Goal: Task Accomplishment & Management: Use online tool/utility

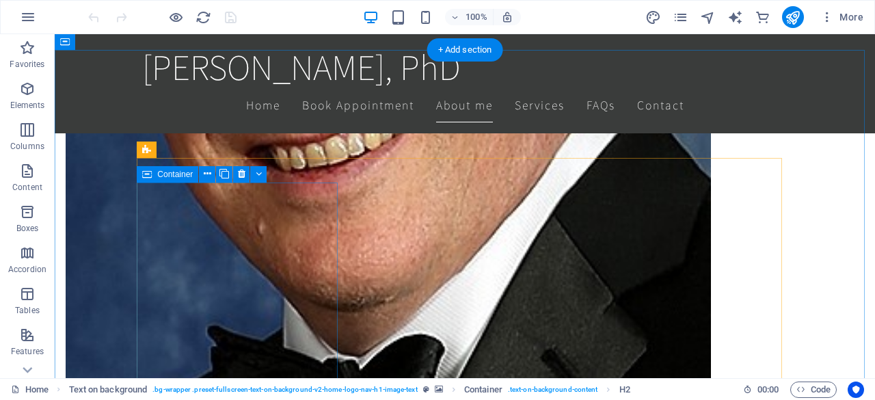
scroll to position [1887, 0]
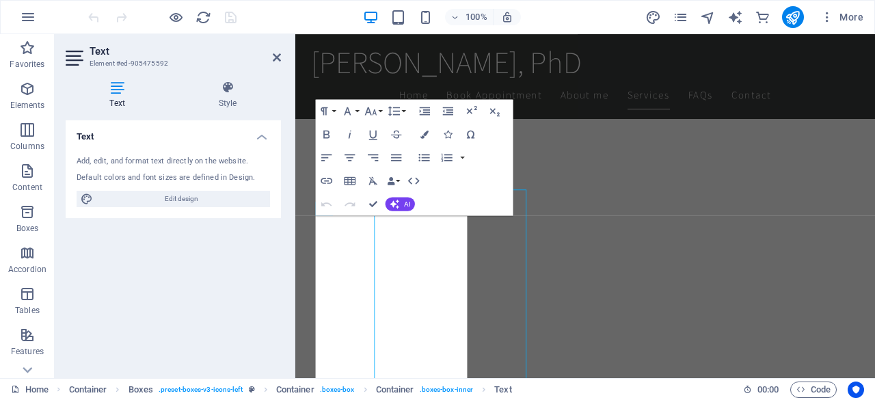
click at [227, 291] on div "Text Element #ed-905475592 Text Style Text Add, edit, and format text directly …" at bounding box center [465, 206] width 820 height 344
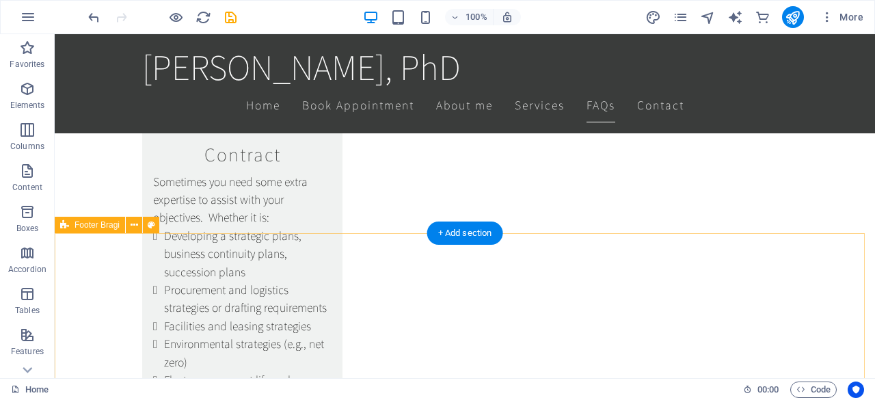
scroll to position [3457, 0]
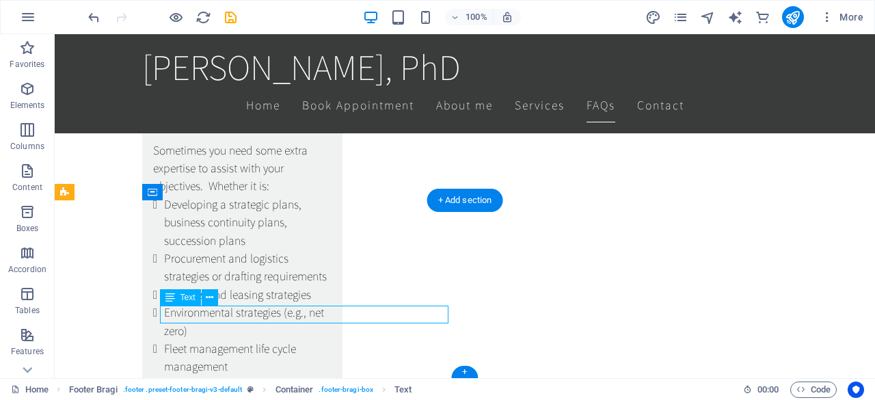
click at [472, 206] on div "+ Add section" at bounding box center [465, 200] width 76 height 23
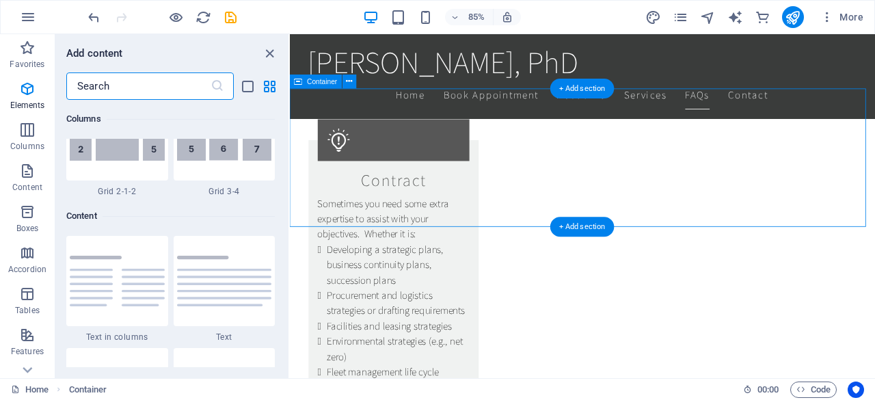
scroll to position [2392, 0]
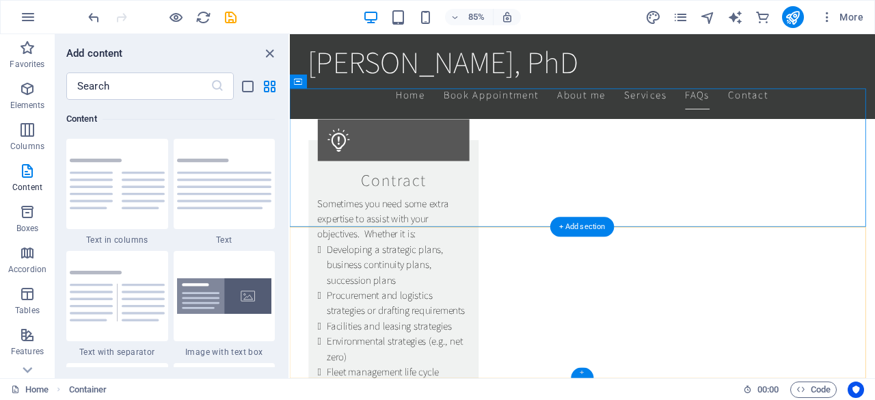
click at [582, 371] on div "+" at bounding box center [582, 372] width 23 height 10
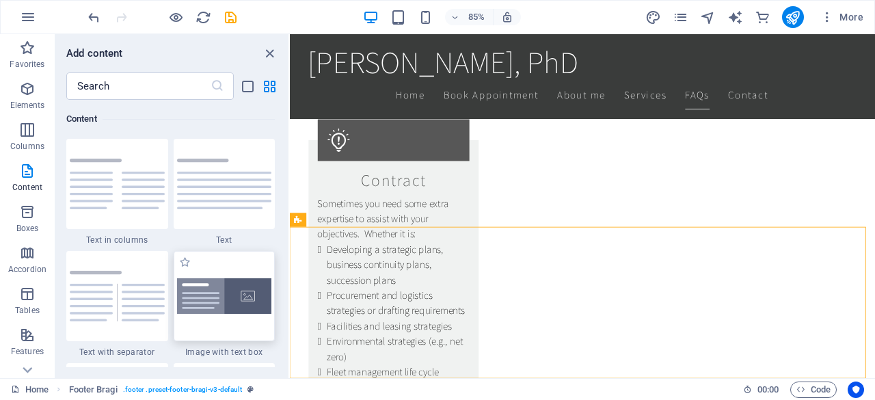
click at [205, 327] on div at bounding box center [225, 296] width 102 height 90
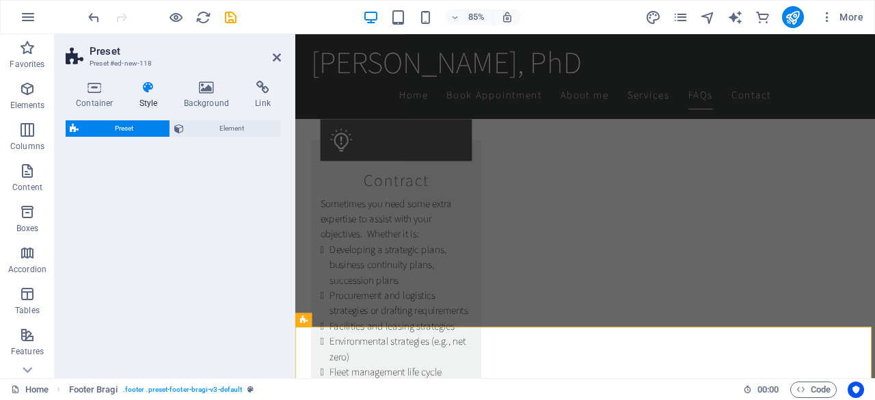
select select "rem"
select select "px"
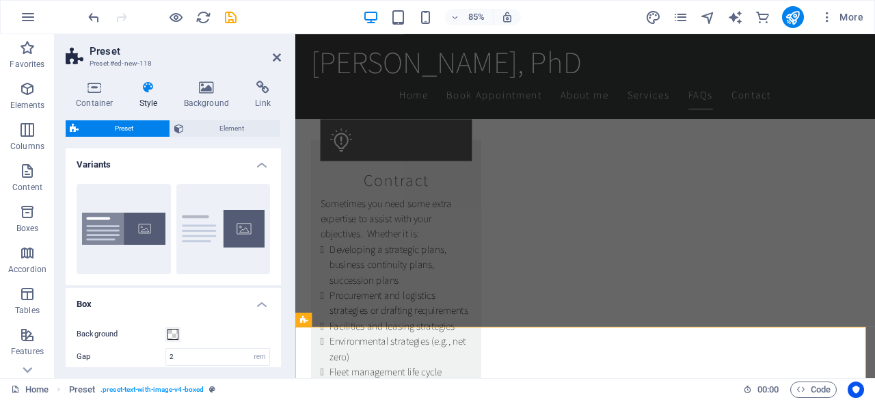
scroll to position [3487, 0]
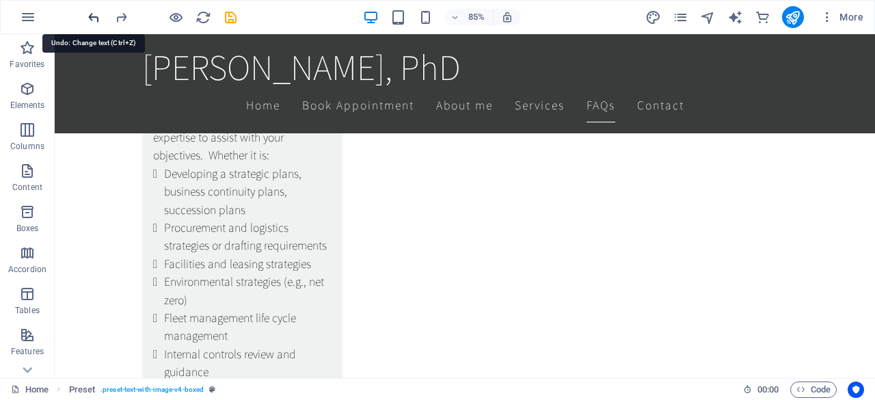
scroll to position [3457, 0]
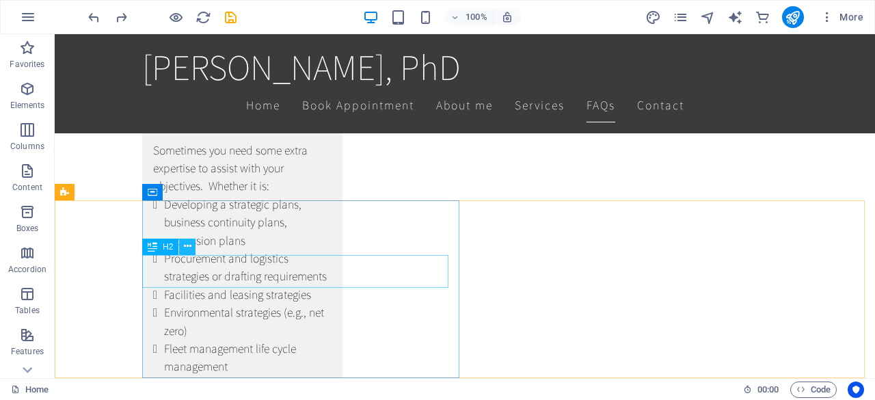
click at [194, 253] on button at bounding box center [187, 247] width 16 height 16
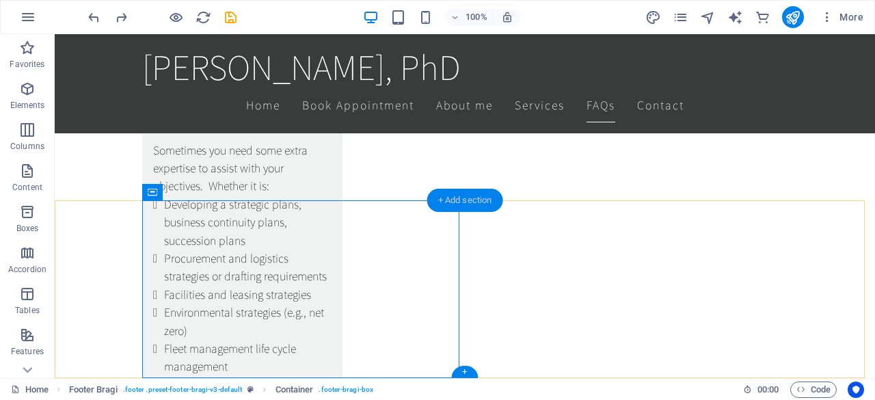
click at [468, 197] on div "+ Add section" at bounding box center [465, 200] width 76 height 23
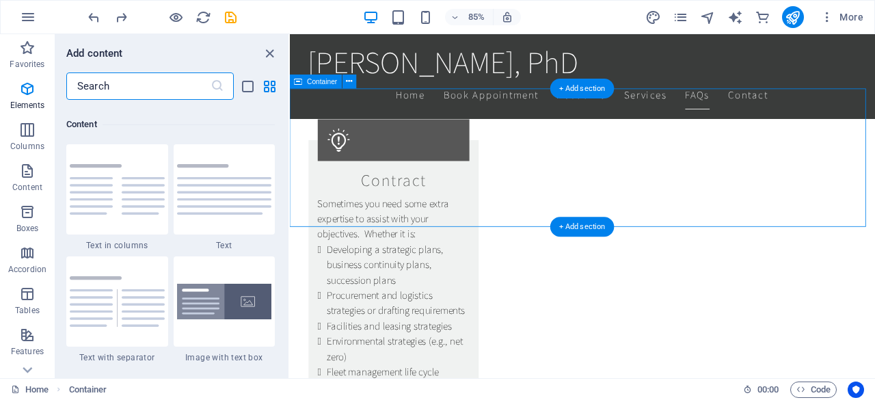
scroll to position [2392, 0]
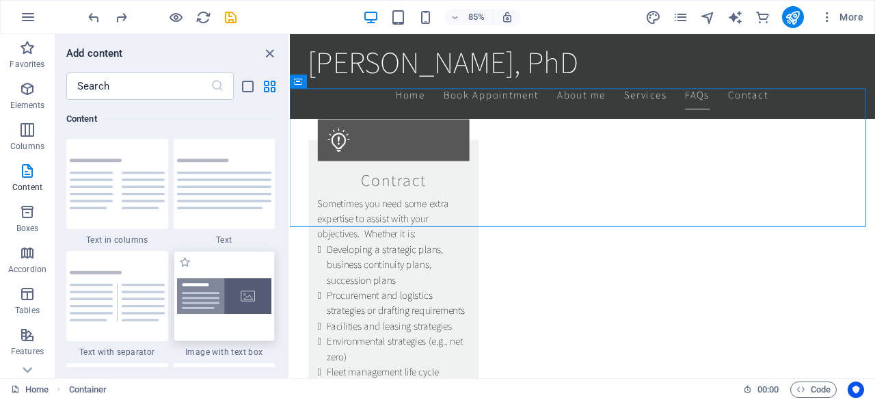
click at [239, 312] on img at bounding box center [224, 296] width 95 height 36
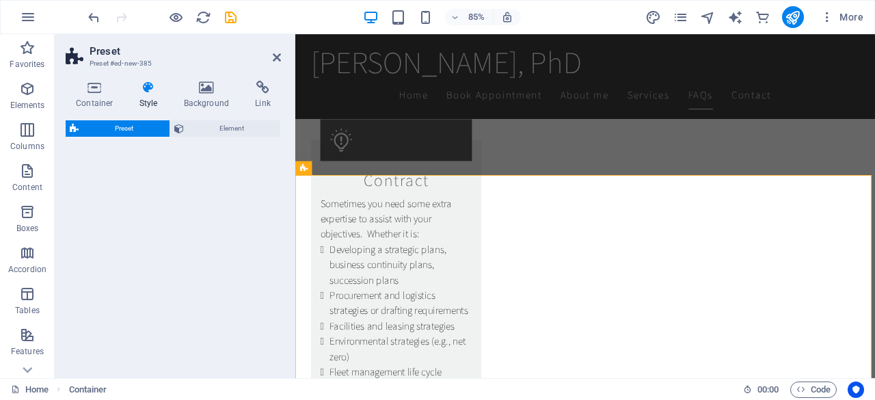
select select "rem"
select select "px"
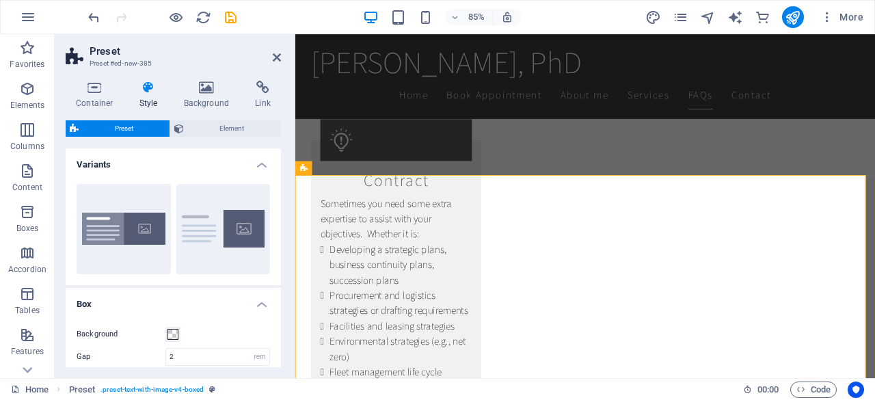
scroll to position [3487, 0]
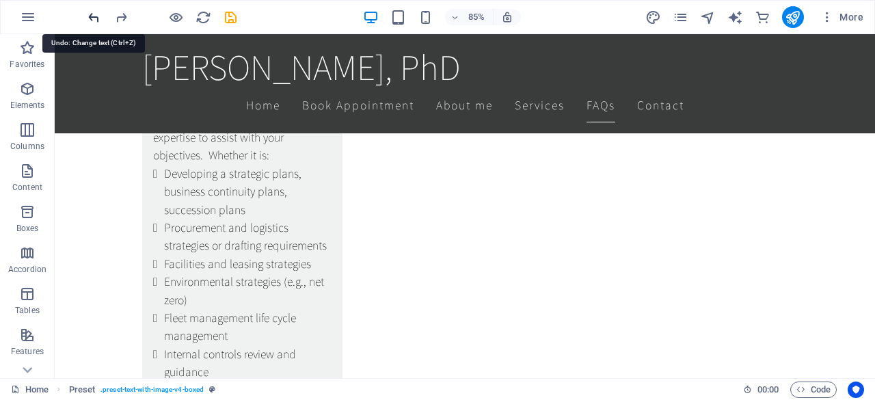
scroll to position [3457, 0]
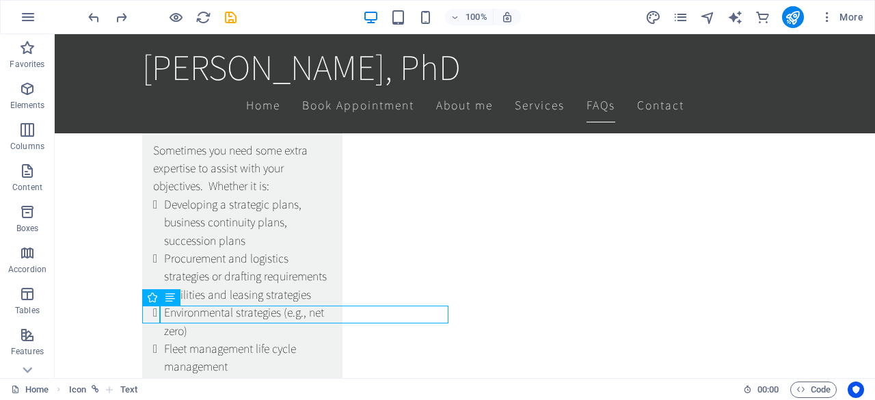
drag, startPoint x: 135, startPoint y: 277, endPoint x: 178, endPoint y: 299, distance: 47.7
click at [178, 299] on div "Text" at bounding box center [170, 297] width 21 height 16
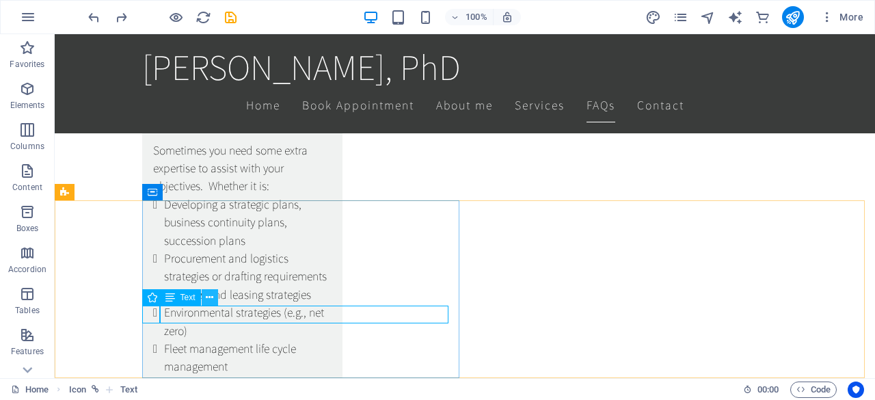
click at [209, 302] on icon at bounding box center [210, 298] width 8 height 14
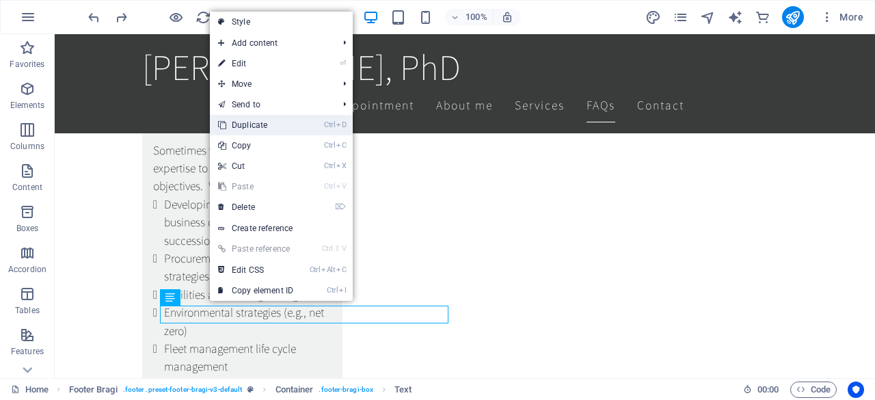
click at [258, 126] on link "Ctrl D Duplicate" at bounding box center [256, 125] width 92 height 21
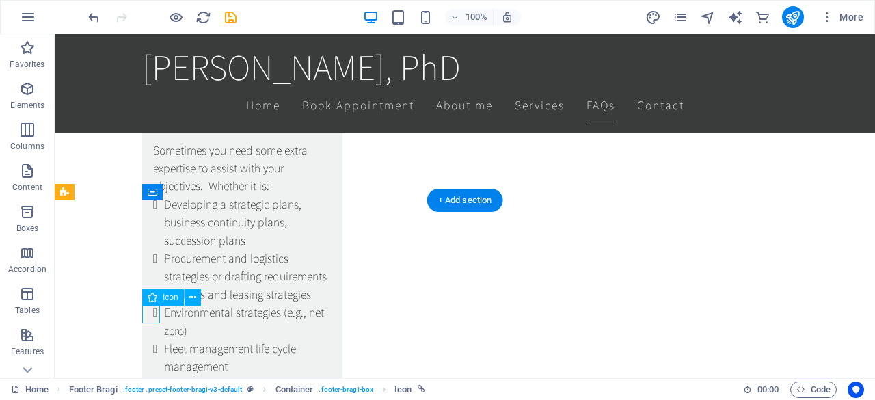
select select "xMidYMid"
select select "px"
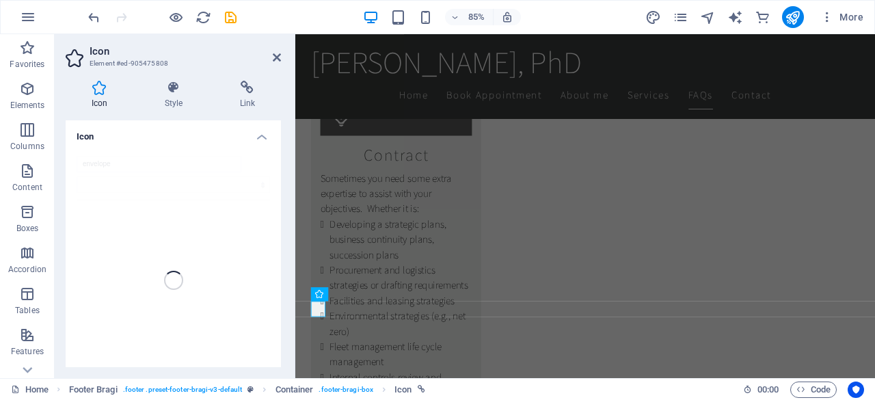
scroll to position [3444, 0]
click at [276, 53] on icon at bounding box center [277, 57] width 8 height 11
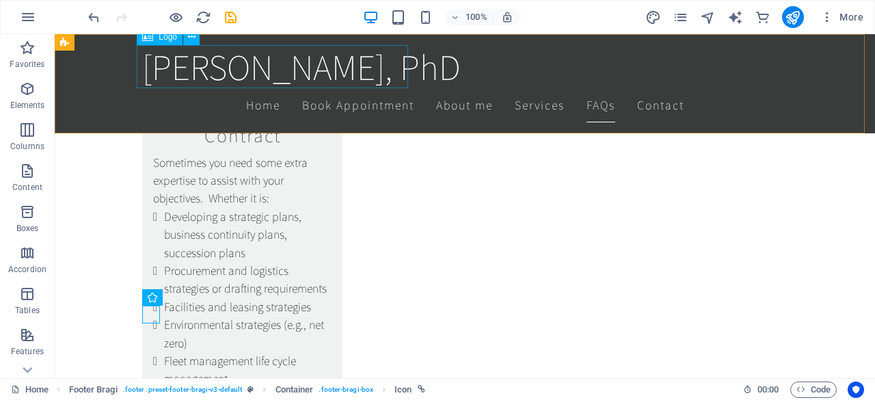
scroll to position [3457, 0]
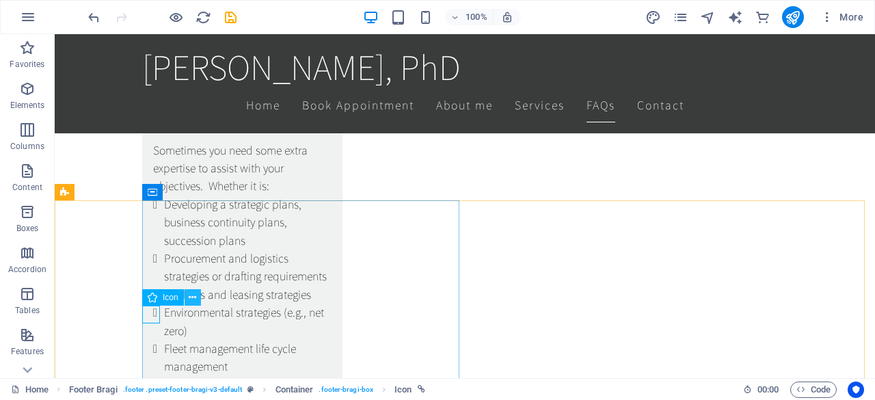
click at [193, 304] on icon at bounding box center [193, 298] width 8 height 14
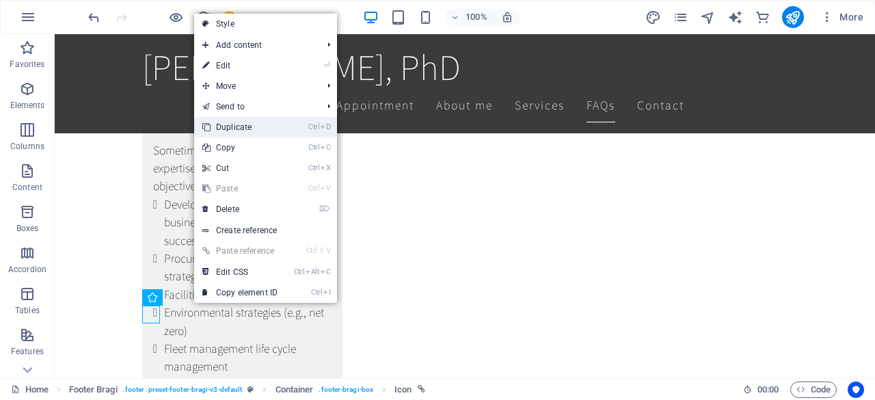
click at [257, 126] on link "Ctrl D Duplicate" at bounding box center [240, 127] width 92 height 21
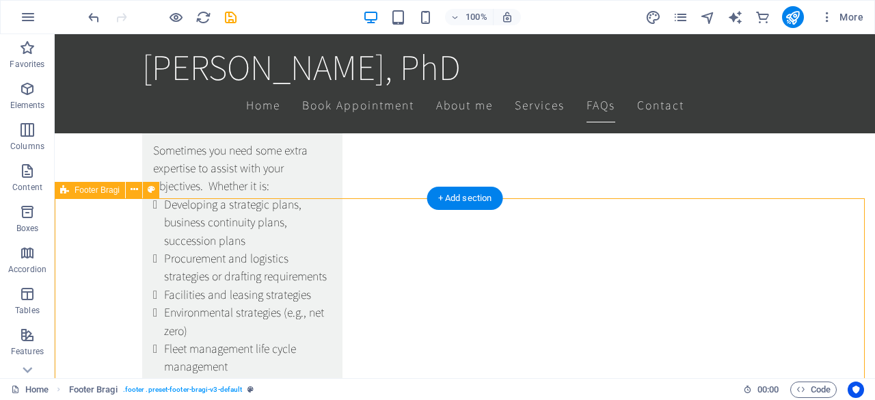
scroll to position [3459, 0]
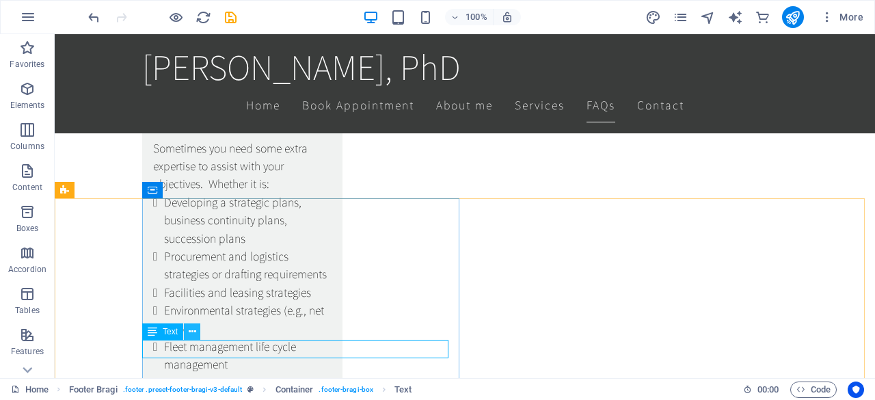
click at [199, 334] on button at bounding box center [192, 331] width 16 height 16
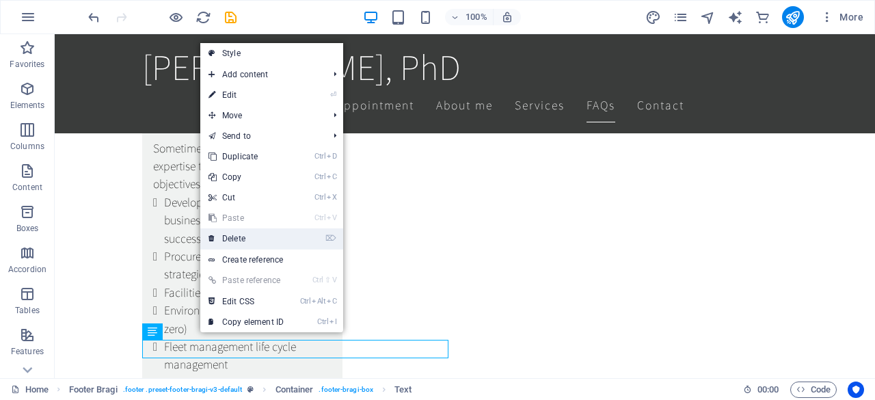
click at [252, 242] on link "⌦ Delete" at bounding box center [246, 238] width 92 height 21
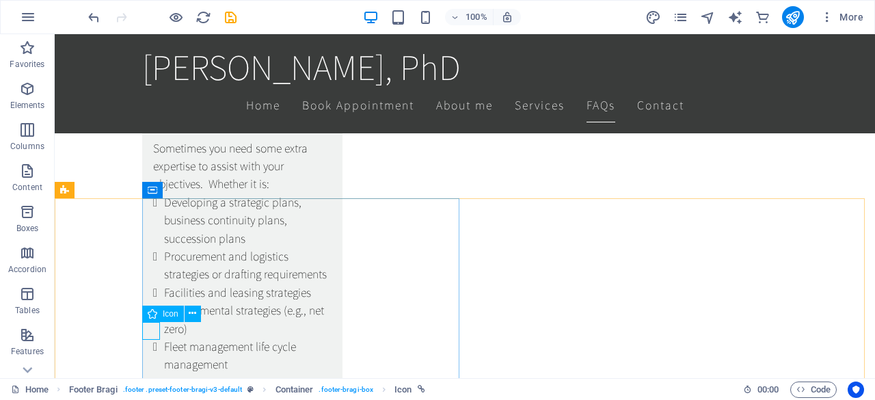
click at [161, 318] on div "Icon" at bounding box center [163, 314] width 42 height 16
click at [166, 314] on span "Icon" at bounding box center [171, 314] width 16 height 8
click at [191, 317] on icon at bounding box center [193, 313] width 8 height 14
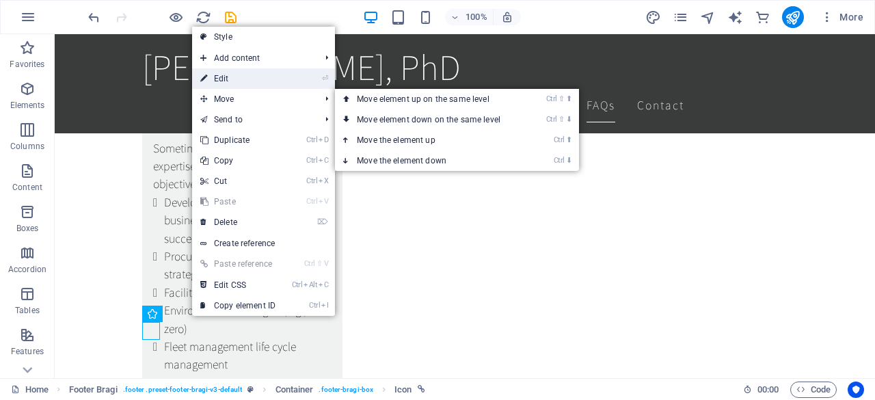
click at [243, 75] on link "⏎ Edit" at bounding box center [238, 78] width 92 height 21
select select "xMidYMid"
select select "px"
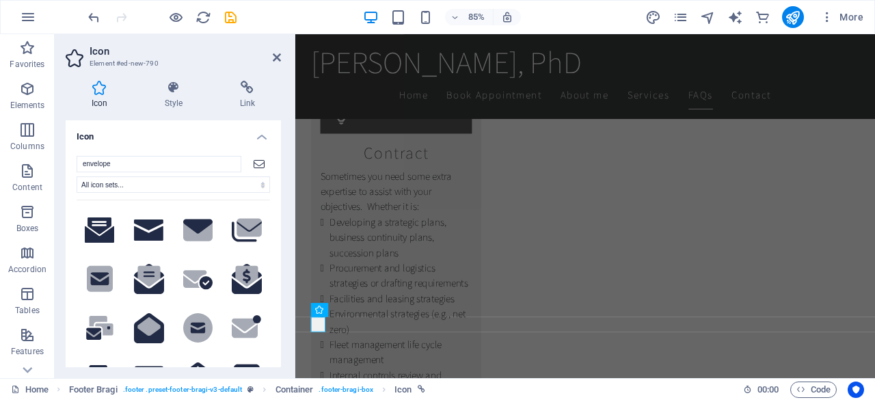
scroll to position [3444, 0]
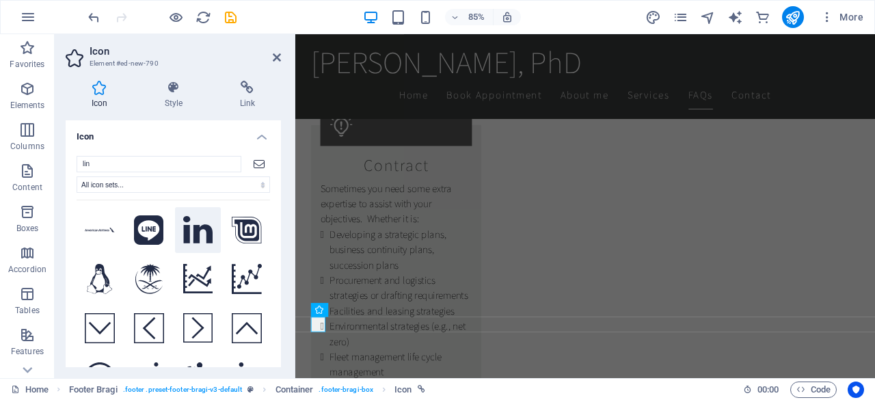
type input "lin"
click at [176, 225] on button at bounding box center [198, 230] width 46 height 46
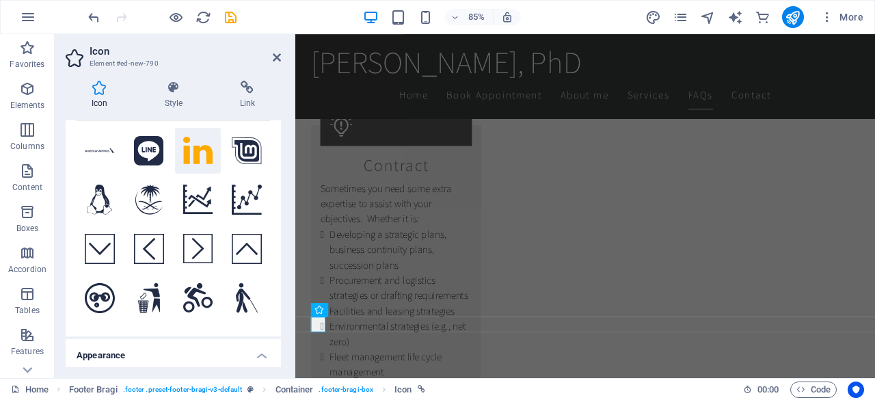
scroll to position [80, 0]
click at [282, 55] on aside "Icon Element #ed-new-790 Icon Style Link Icon lin All icon sets... IcoFont Ioni…" at bounding box center [175, 206] width 241 height 344
click at [280, 55] on icon at bounding box center [277, 57] width 8 height 11
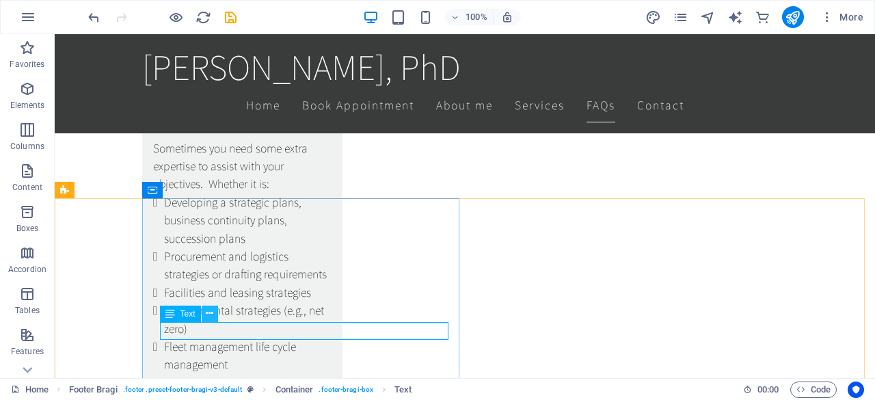
click at [212, 314] on icon at bounding box center [210, 313] width 8 height 14
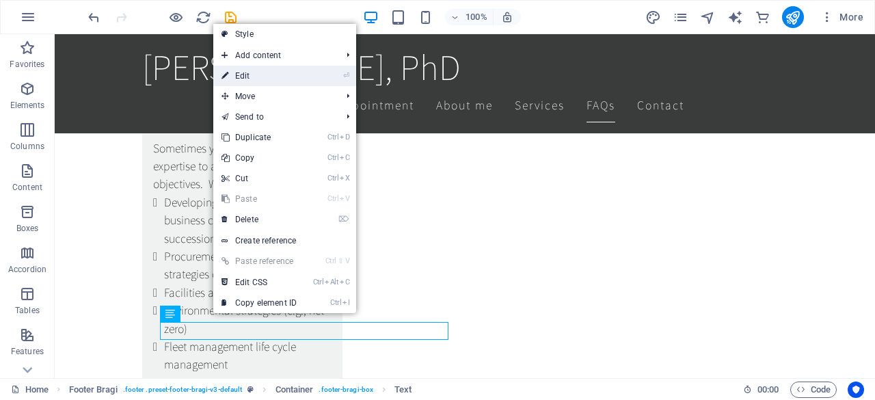
click at [262, 83] on link "⏎ Edit" at bounding box center [259, 76] width 92 height 21
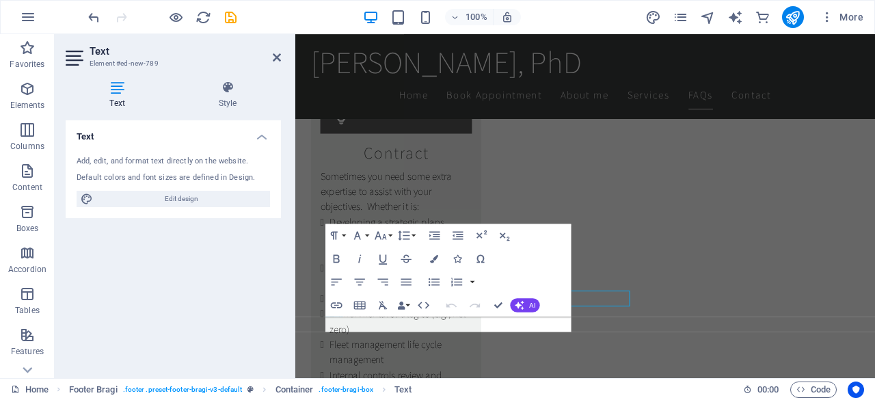
scroll to position [3444, 0]
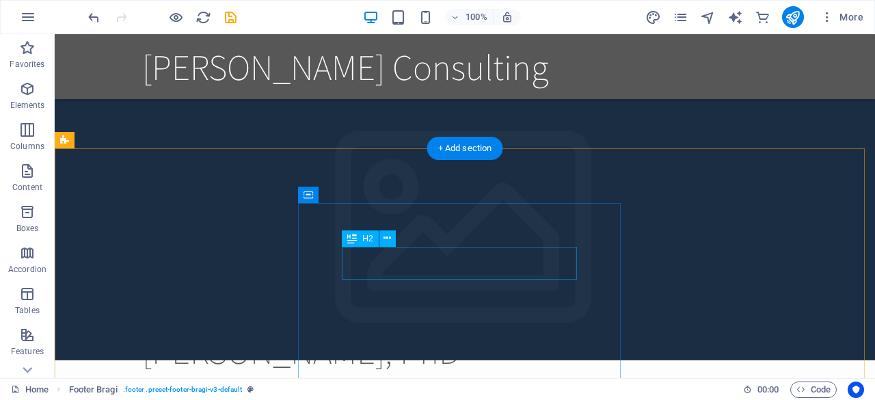
scroll to position [0, 0]
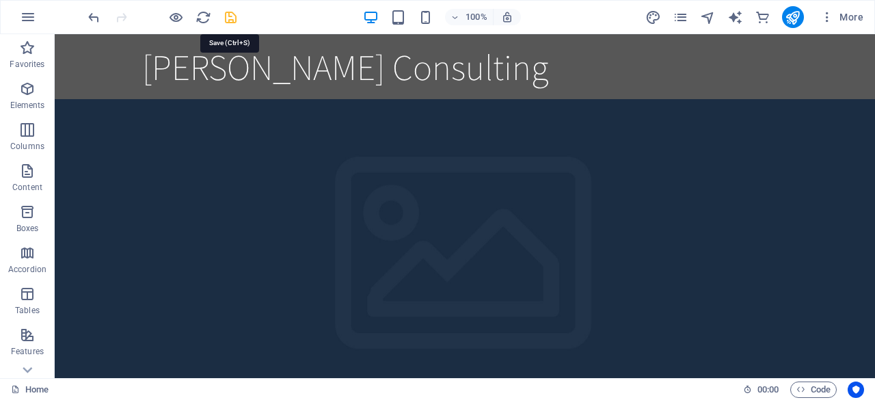
click at [0, 0] on icon "save" at bounding box center [0, 0] width 0 height 0
